Goal: Transaction & Acquisition: Subscribe to service/newsletter

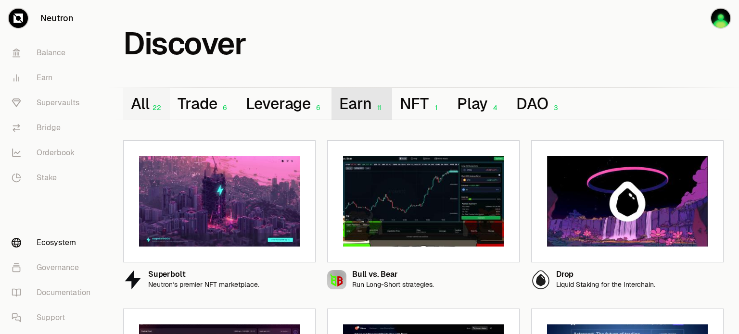
scroll to position [472, 0]
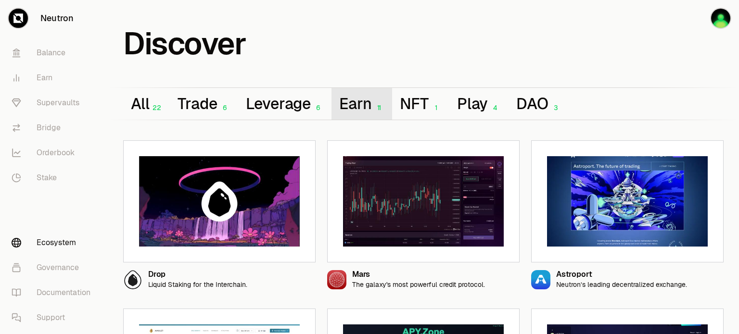
click at [364, 105] on button "Earn 11" at bounding box center [362, 104] width 61 height 32
click at [40, 172] on link "Stake" at bounding box center [54, 178] width 100 height 25
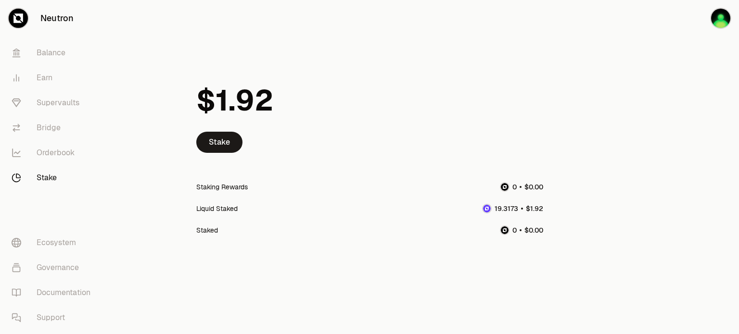
click at [215, 207] on div "Liquid Staked" at bounding box center [216, 209] width 41 height 10
click at [54, 148] on link "Orderbook" at bounding box center [54, 153] width 100 height 25
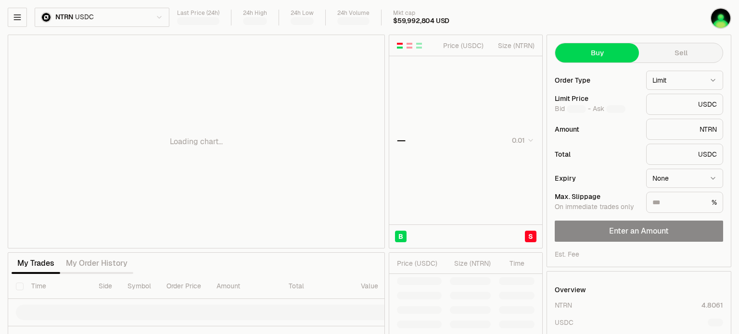
type input "********"
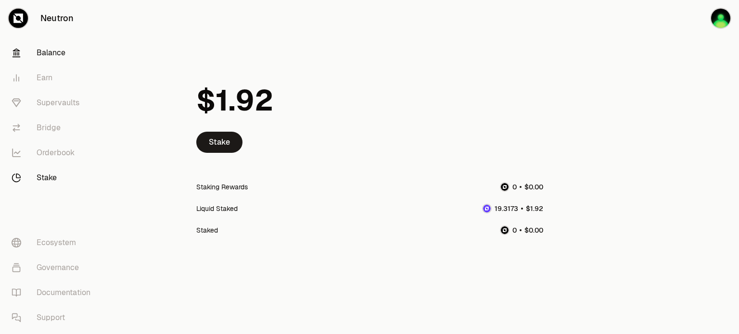
click at [49, 58] on link "Balance" at bounding box center [54, 52] width 100 height 25
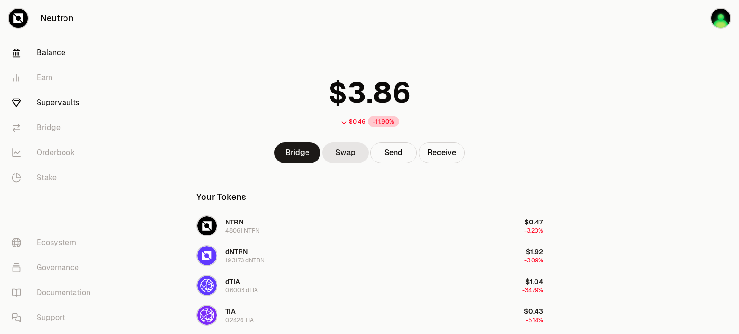
click at [47, 105] on link "Supervaults" at bounding box center [54, 102] width 100 height 25
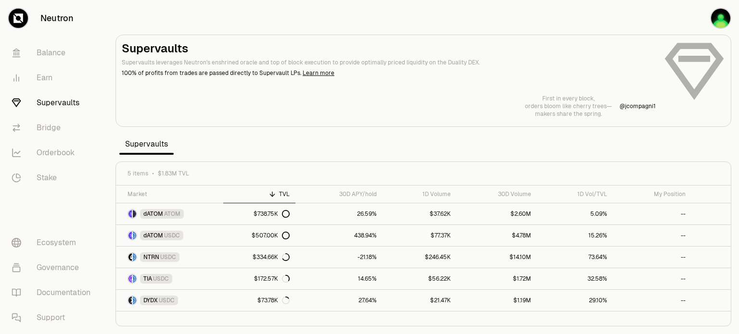
click at [277, 194] on div "TVL" at bounding box center [259, 195] width 61 height 8
click at [285, 196] on div "TVL" at bounding box center [259, 195] width 61 height 8
click at [56, 271] on link "Governance" at bounding box center [54, 268] width 100 height 25
click at [42, 177] on link "Stake" at bounding box center [54, 178] width 100 height 25
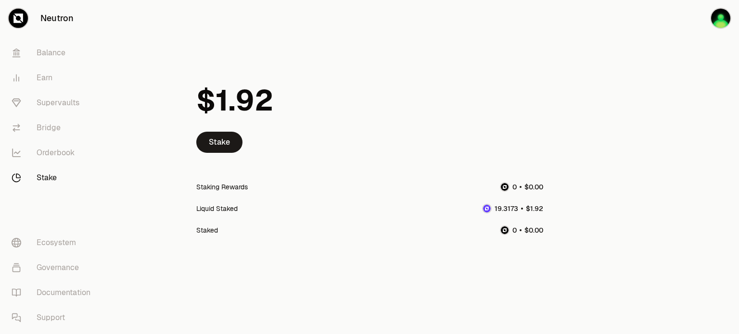
click at [216, 190] on div "Staking Rewards" at bounding box center [221, 187] width 51 height 10
click at [219, 210] on div "Liquid Staked" at bounding box center [216, 209] width 41 height 10
click at [516, 211] on span "3" at bounding box center [516, 209] width 4 height 9
click at [44, 80] on link "Earn" at bounding box center [54, 77] width 100 height 25
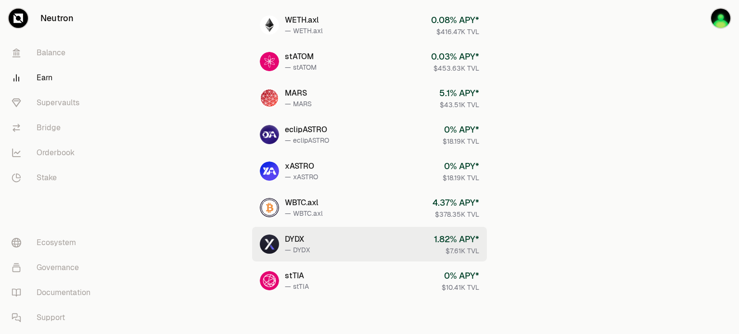
scroll to position [460, 0]
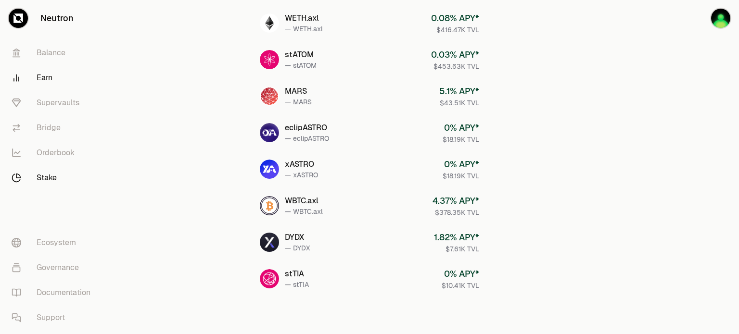
click at [52, 174] on link "Stake" at bounding box center [54, 178] width 100 height 25
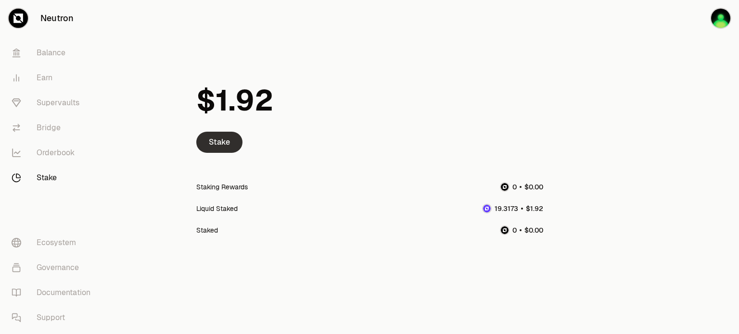
click at [208, 142] on link "Stake" at bounding box center [219, 142] width 46 height 21
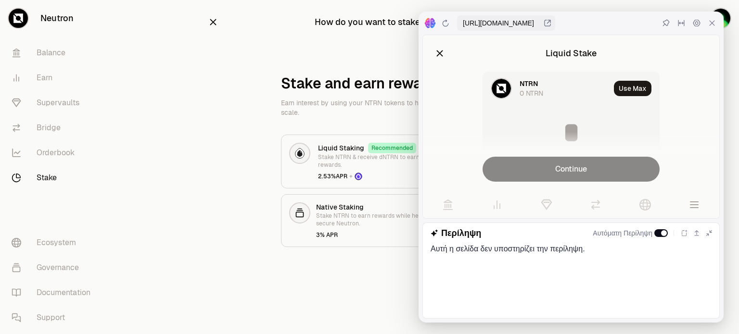
click at [367, 115] on p "Earn interest by using your NTRN tokens to help Neutron scale." at bounding box center [369, 107] width 177 height 19
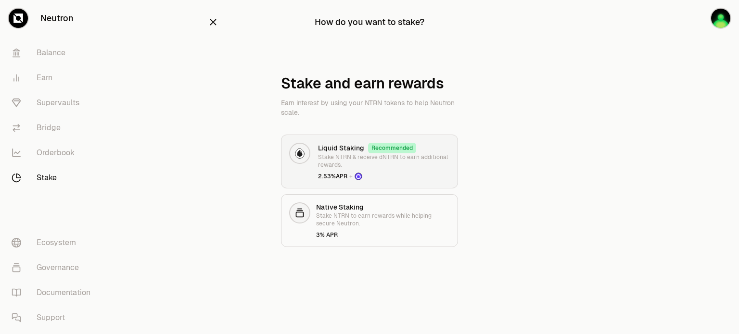
click at [370, 156] on p "Stake NTRN & receive dNTRN to earn additional rewards." at bounding box center [384, 161] width 132 height 15
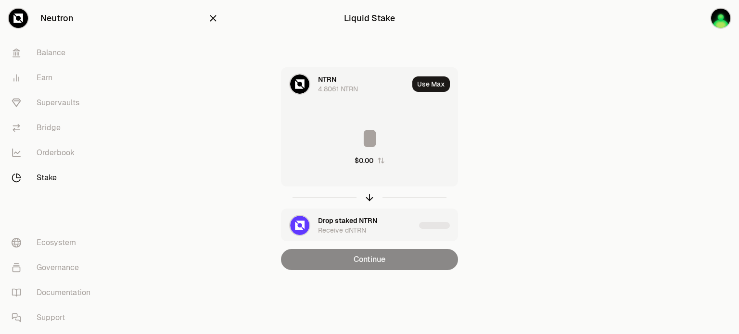
click at [367, 196] on div at bounding box center [369, 198] width 177 height 22
click at [47, 53] on link "Balance" at bounding box center [54, 52] width 100 height 25
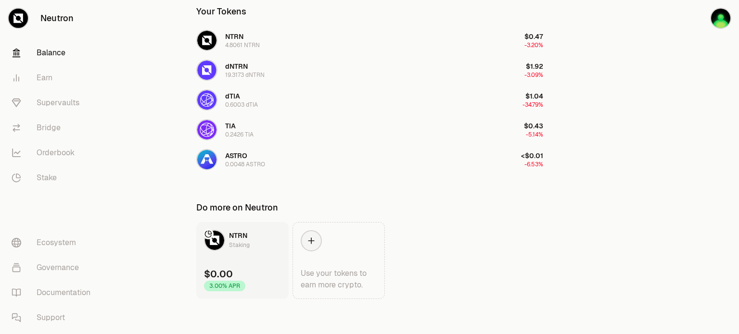
scroll to position [189, 0]
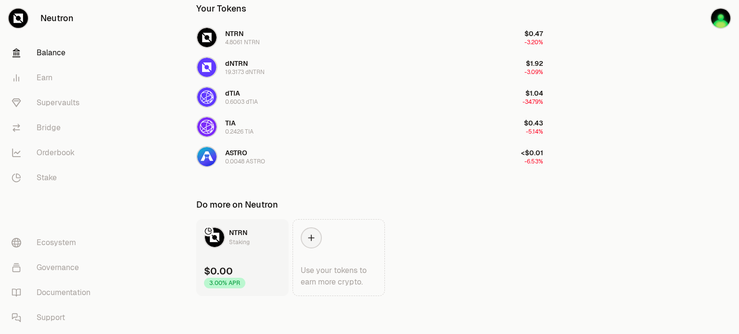
click at [246, 262] on link "NTRN Staking $0.00 3.00% APR" at bounding box center [242, 257] width 92 height 77
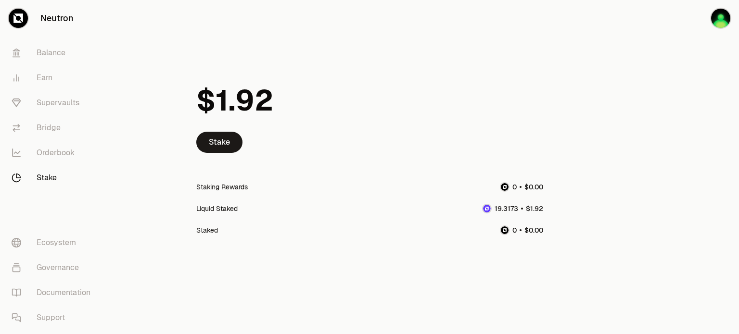
click at [220, 210] on div "Liquid Staked" at bounding box center [216, 209] width 41 height 10
click at [56, 239] on link "Ecosystem" at bounding box center [54, 243] width 100 height 25
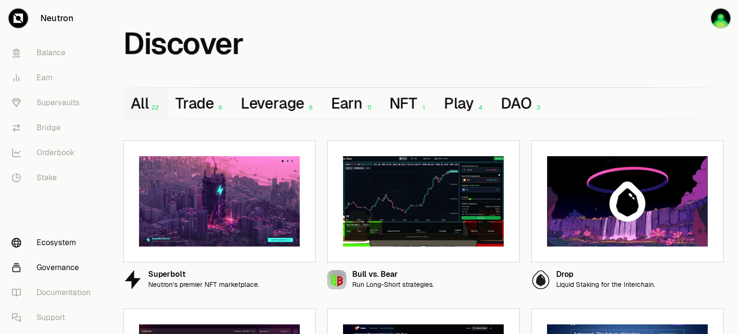
scroll to position [48, 0]
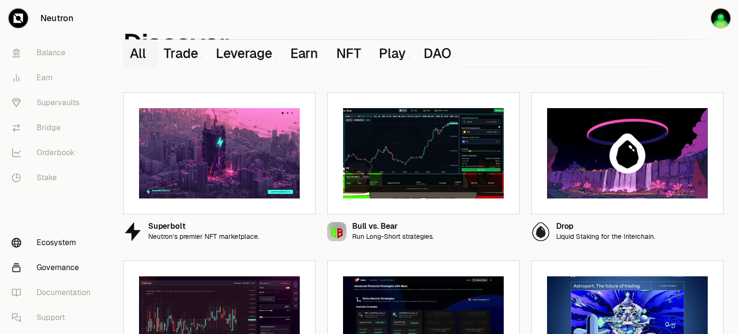
click at [49, 264] on link "Governance" at bounding box center [54, 268] width 100 height 25
